Goal: Transaction & Acquisition: Purchase product/service

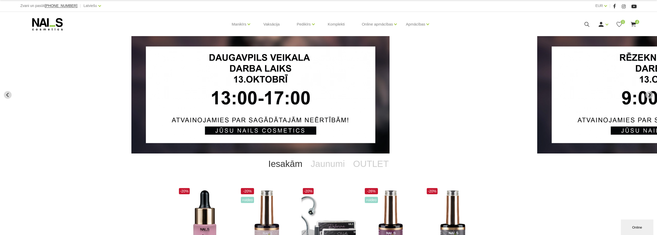
click at [637, 24] on span "4" at bounding box center [637, 22] width 4 height 4
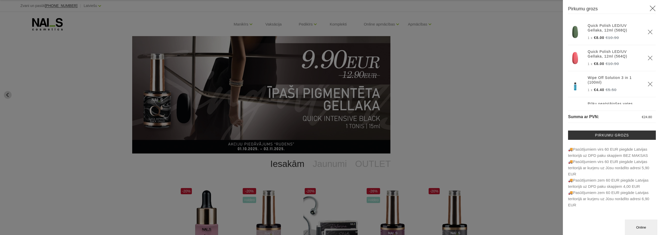
click at [529, 51] on div at bounding box center [330, 117] width 661 height 235
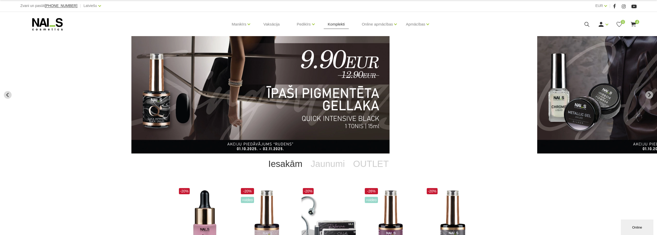
click at [335, 24] on link "Komplekti" at bounding box center [336, 24] width 25 height 25
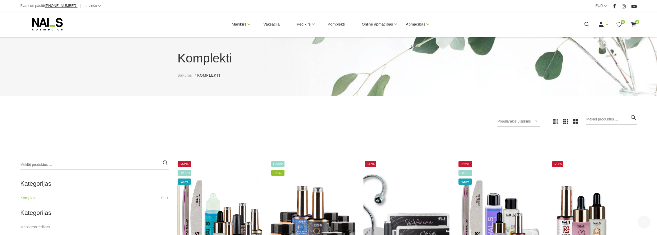
scroll to position [103, 0]
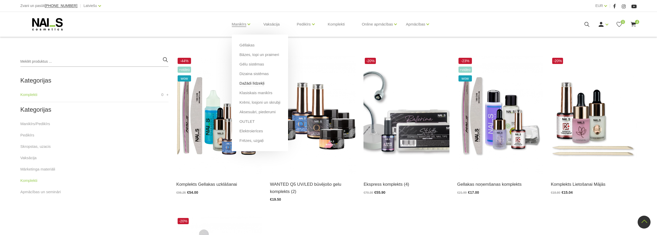
click at [256, 83] on link "Dažādi līdzekļi" at bounding box center [252, 84] width 25 height 6
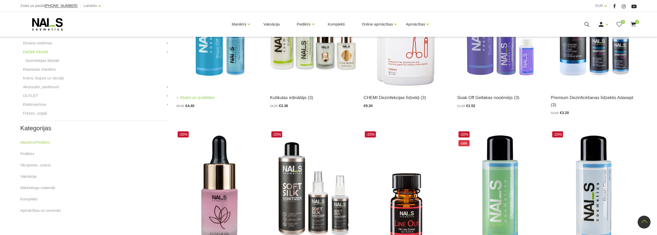
scroll to position [181, 0]
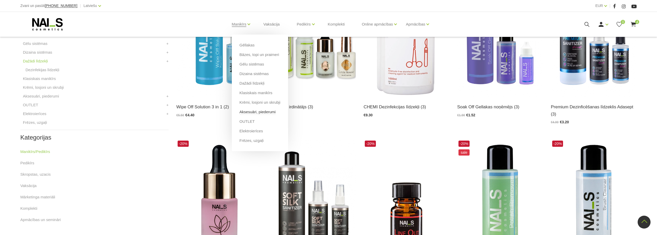
click at [258, 113] on link "Aksesuāri, piederumi" at bounding box center [258, 112] width 36 height 6
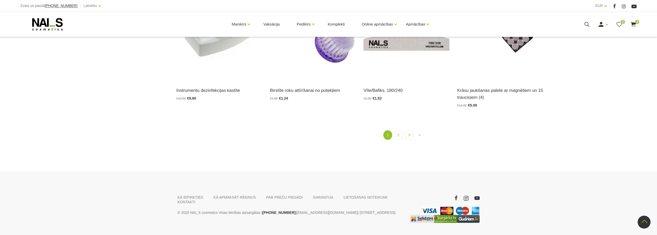
scroll to position [839, 0]
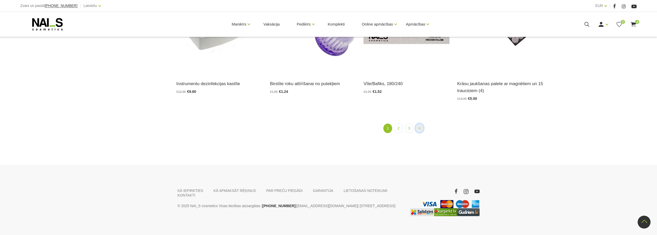
click at [419, 126] on span "»" at bounding box center [420, 128] width 2 height 4
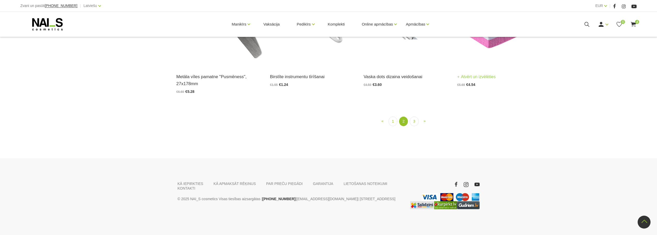
scroll to position [726, 0]
click at [502, 67] on img at bounding box center [500, 8] width 86 height 118
click at [487, 67] on img at bounding box center [500, 8] width 86 height 118
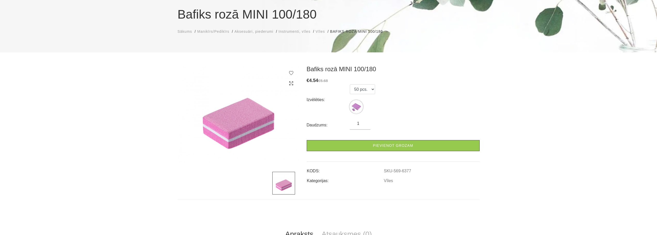
scroll to position [77, 0]
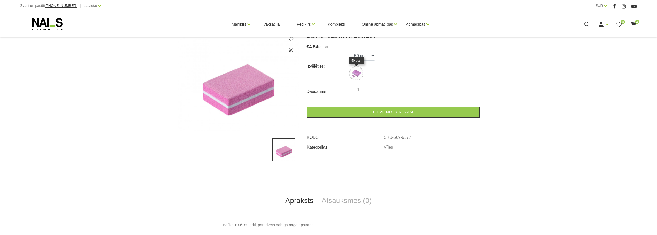
click at [357, 77] on img at bounding box center [356, 73] width 13 height 13
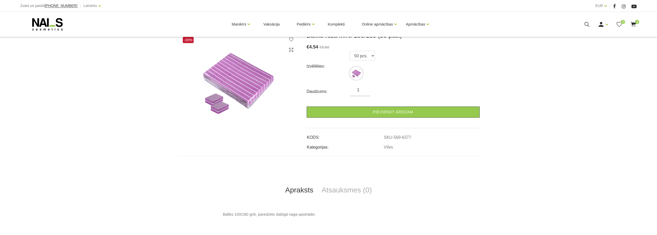
click at [227, 86] on img at bounding box center [238, 81] width 121 height 99
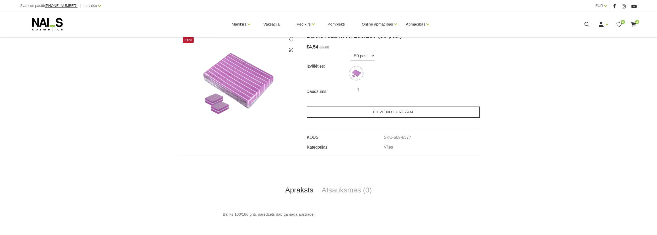
click at [419, 111] on link "Pievienot grozam" at bounding box center [393, 112] width 173 height 11
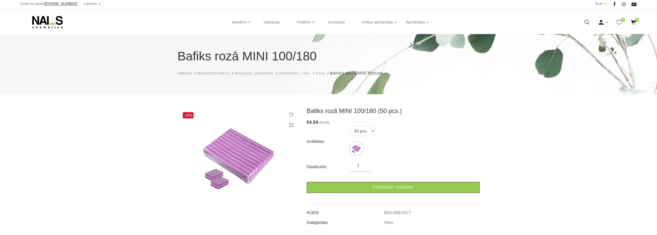
scroll to position [0, 0]
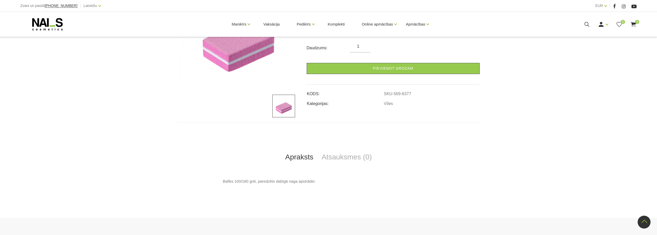
scroll to position [155, 0]
